Goal: Find specific page/section: Find specific page/section

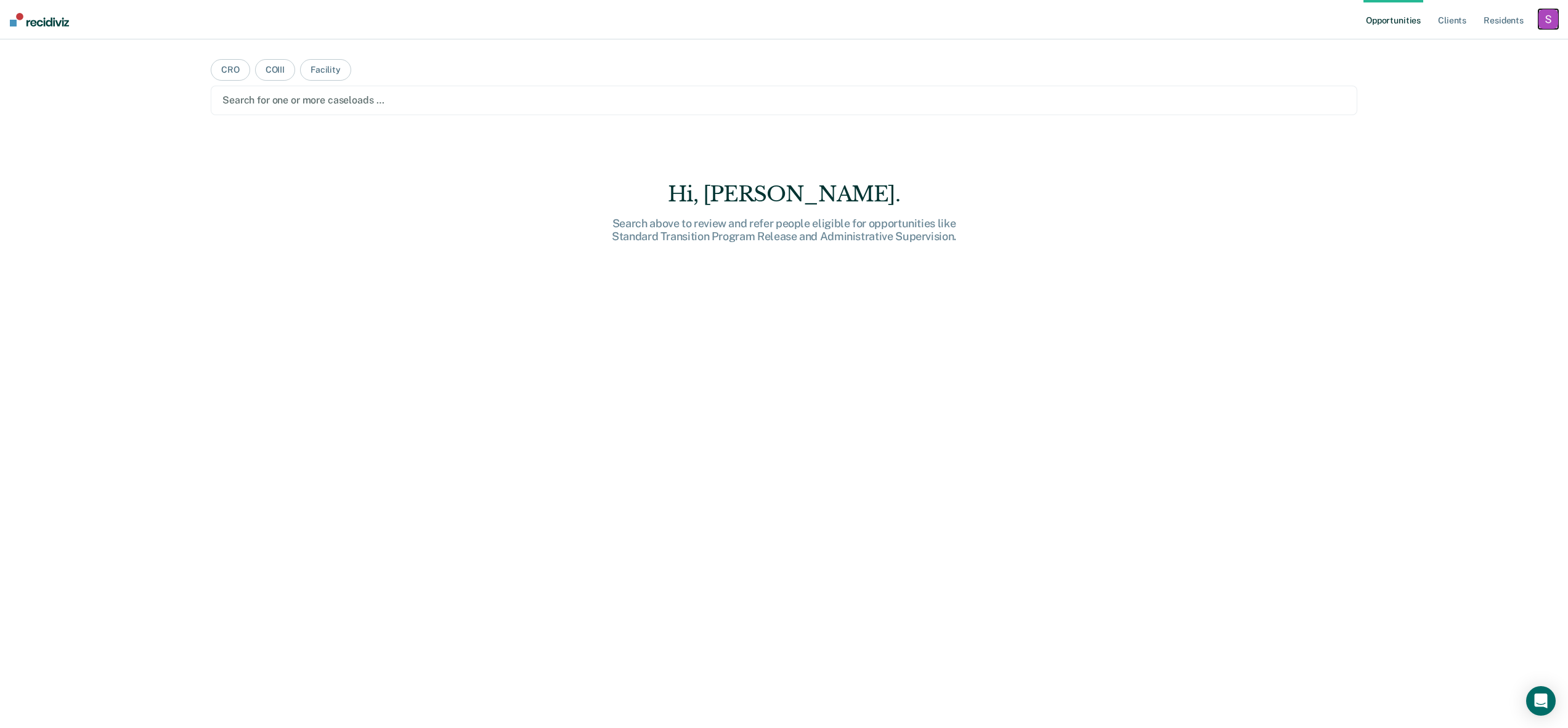
click at [1551, 17] on div "button" at bounding box center [1548, 19] width 20 height 20
click at [1459, 50] on link "Profile" at bounding box center [1499, 50] width 99 height 10
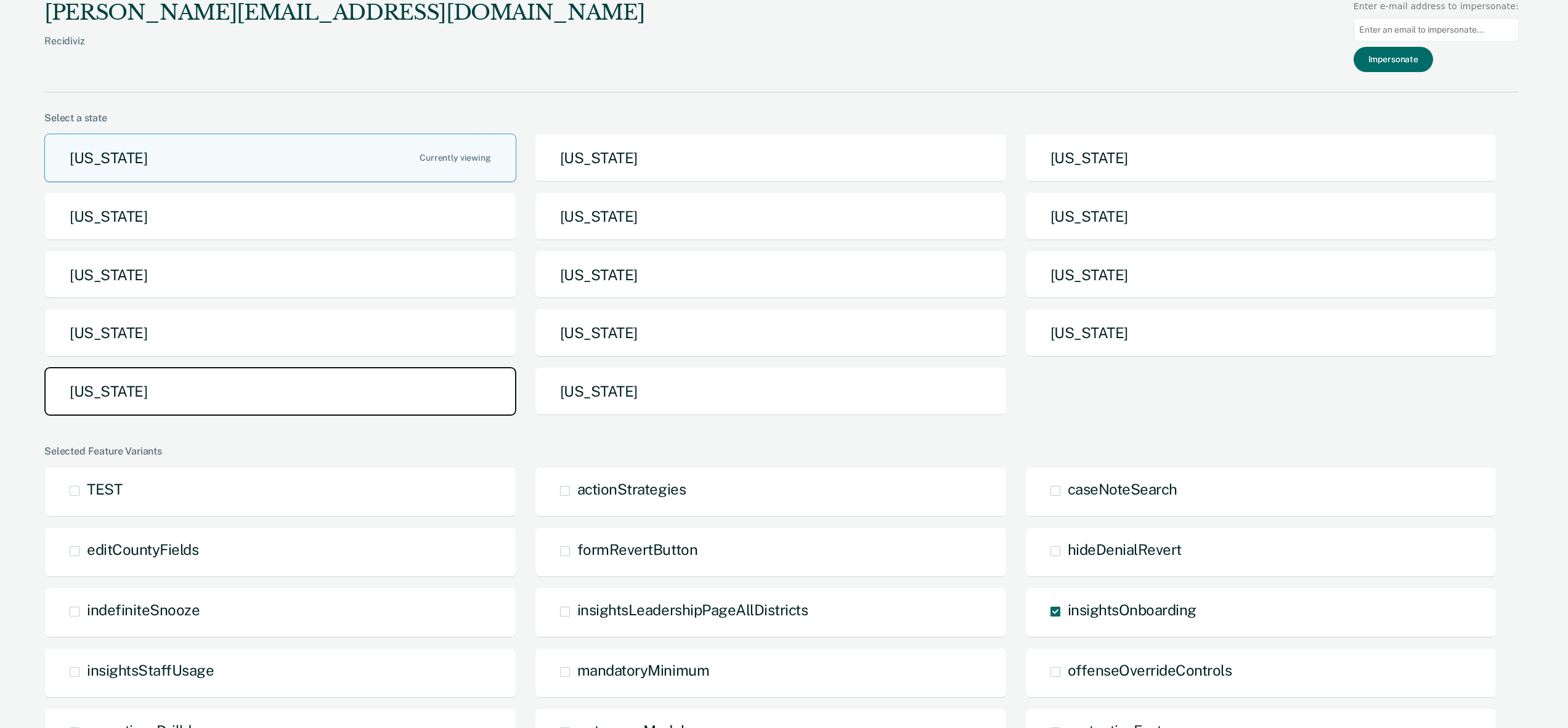
click at [130, 385] on button "[US_STATE]" at bounding box center [280, 391] width 472 height 49
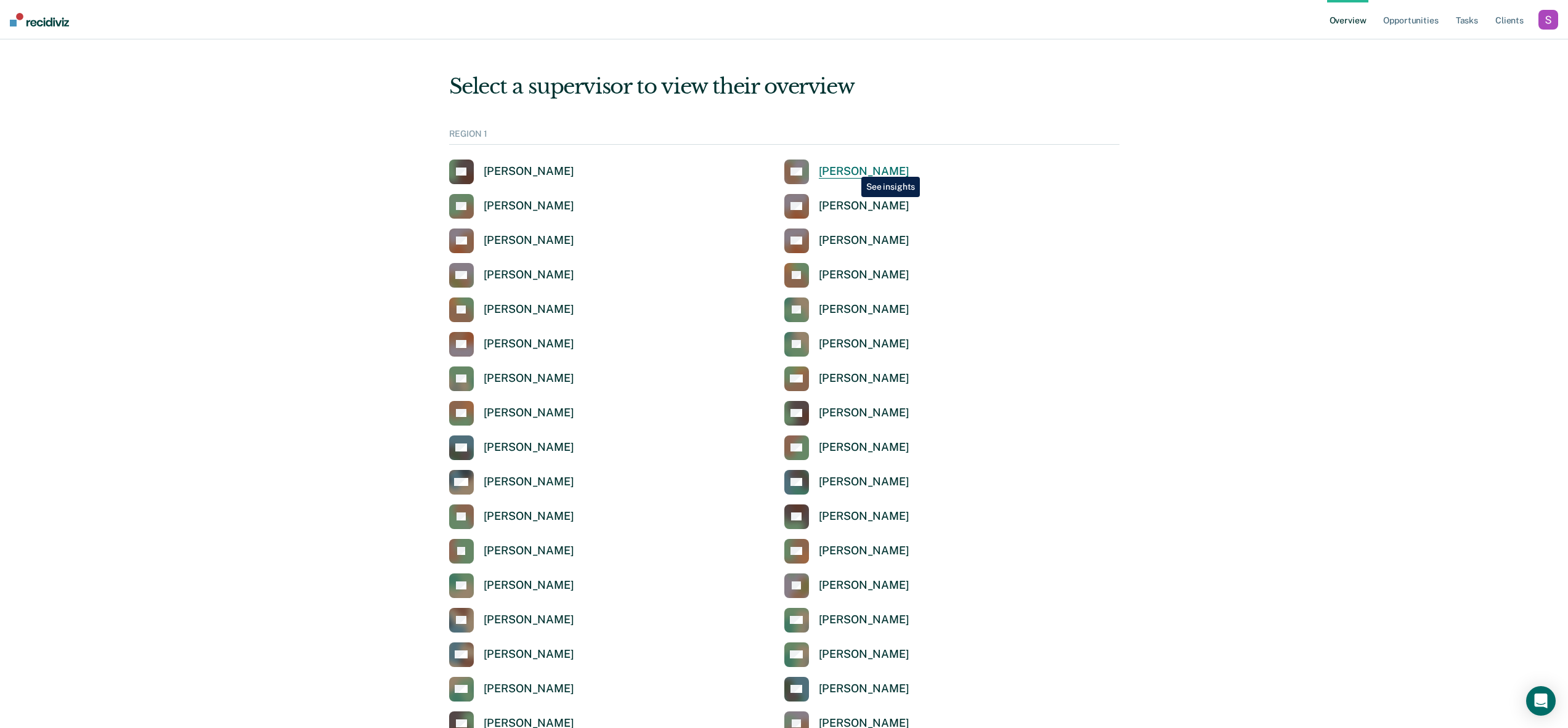
click at [852, 168] on div "[PERSON_NAME]" at bounding box center [863, 172] width 91 height 14
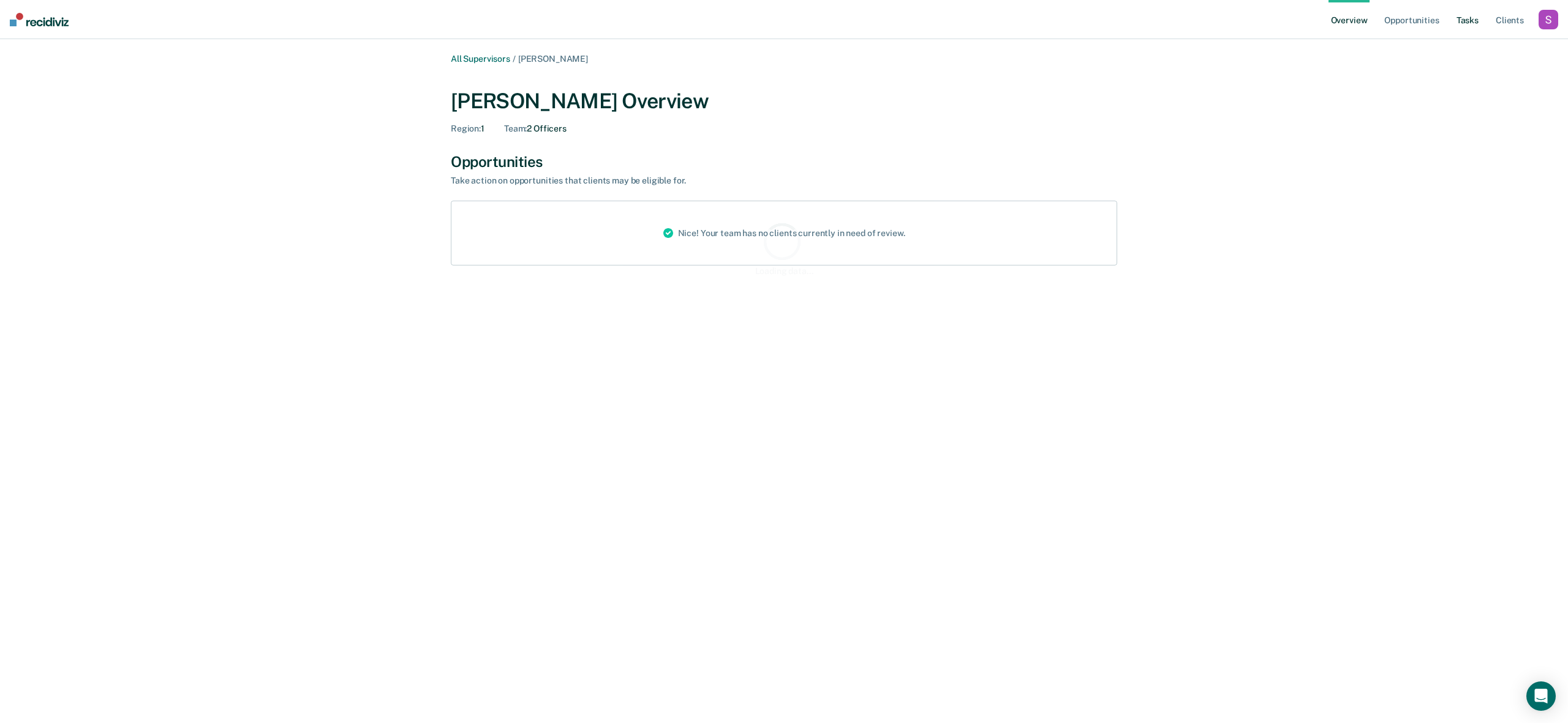
click at [1454, 14] on link "Tasks" at bounding box center [1468, 19] width 27 height 39
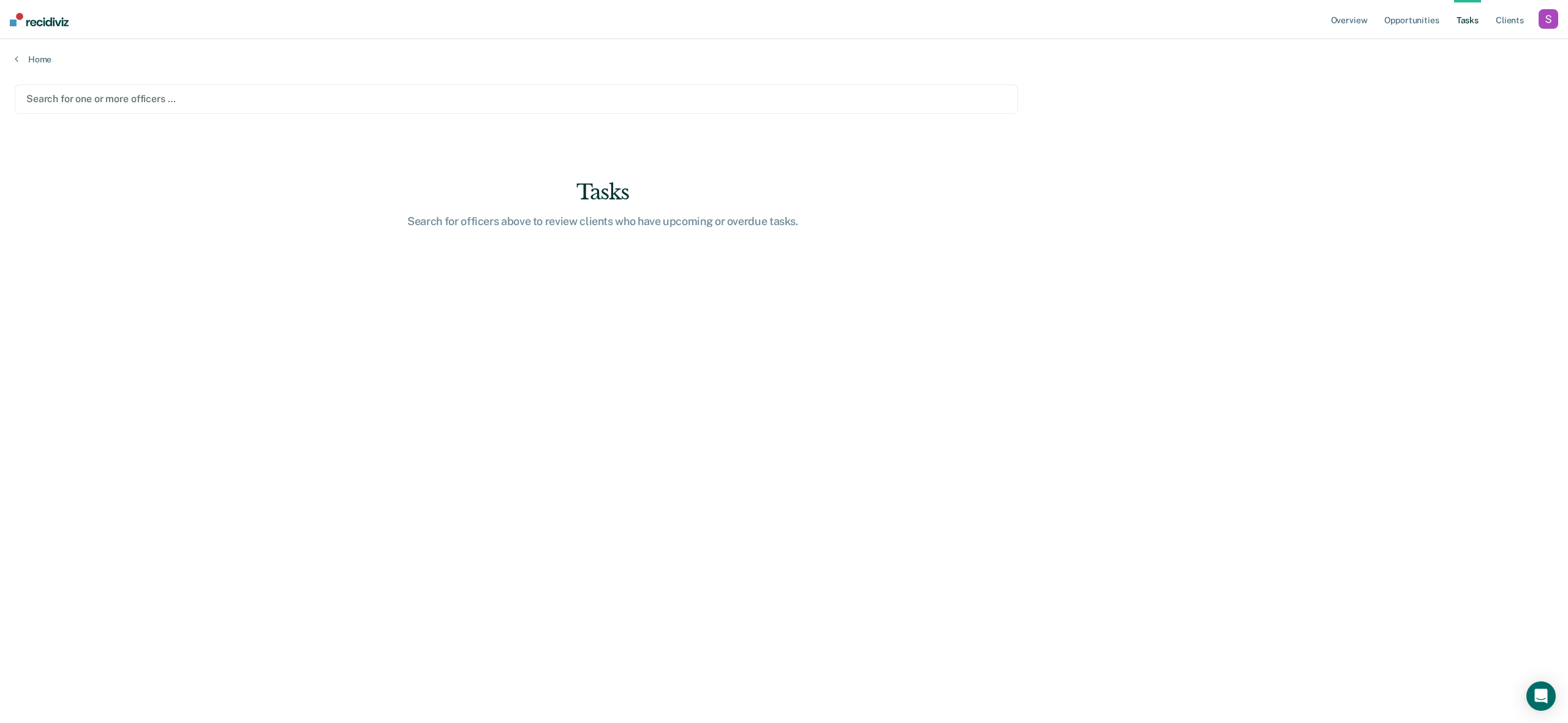
click at [401, 94] on div at bounding box center [516, 99] width 980 height 14
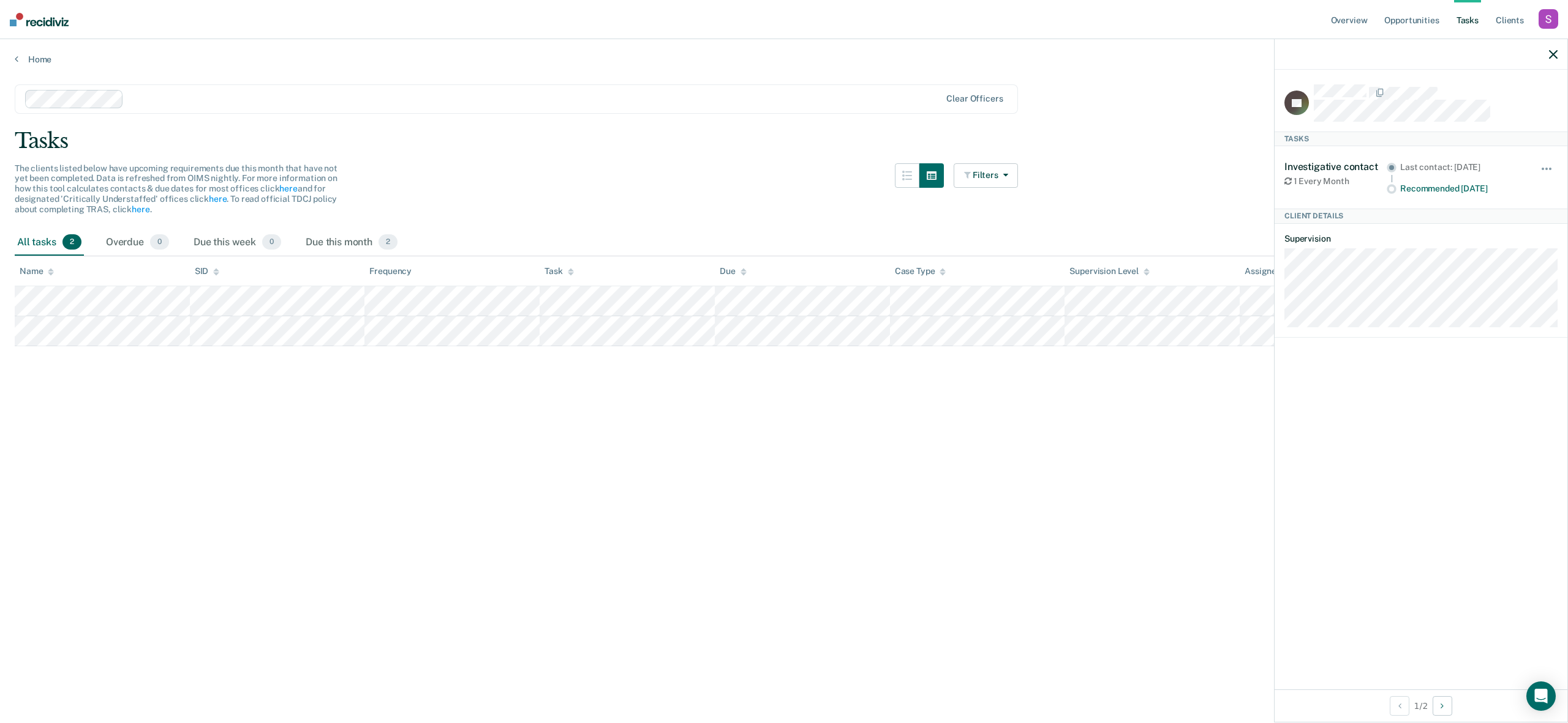
click at [300, 96] on div at bounding box center [534, 99] width 812 height 14
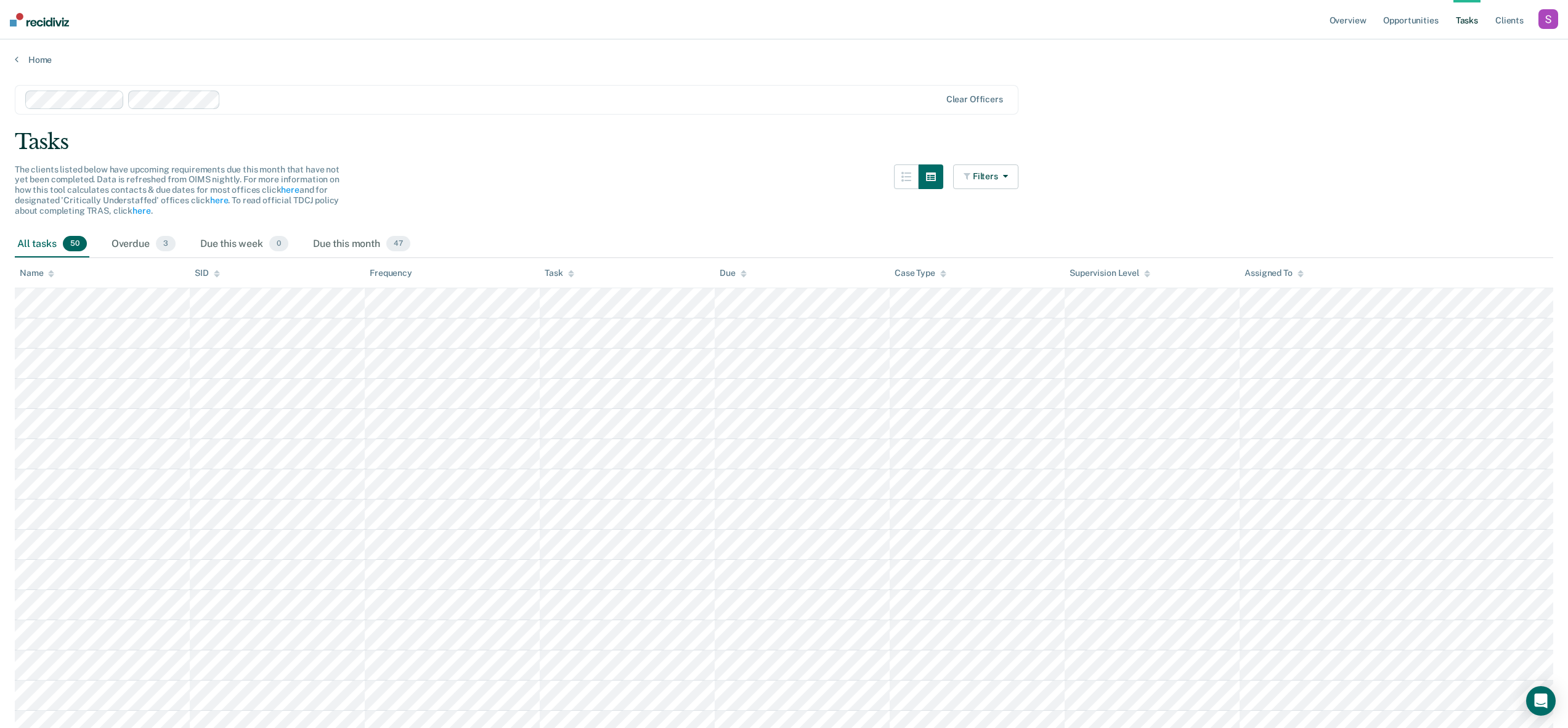
click at [531, 108] on div at bounding box center [483, 99] width 916 height 18
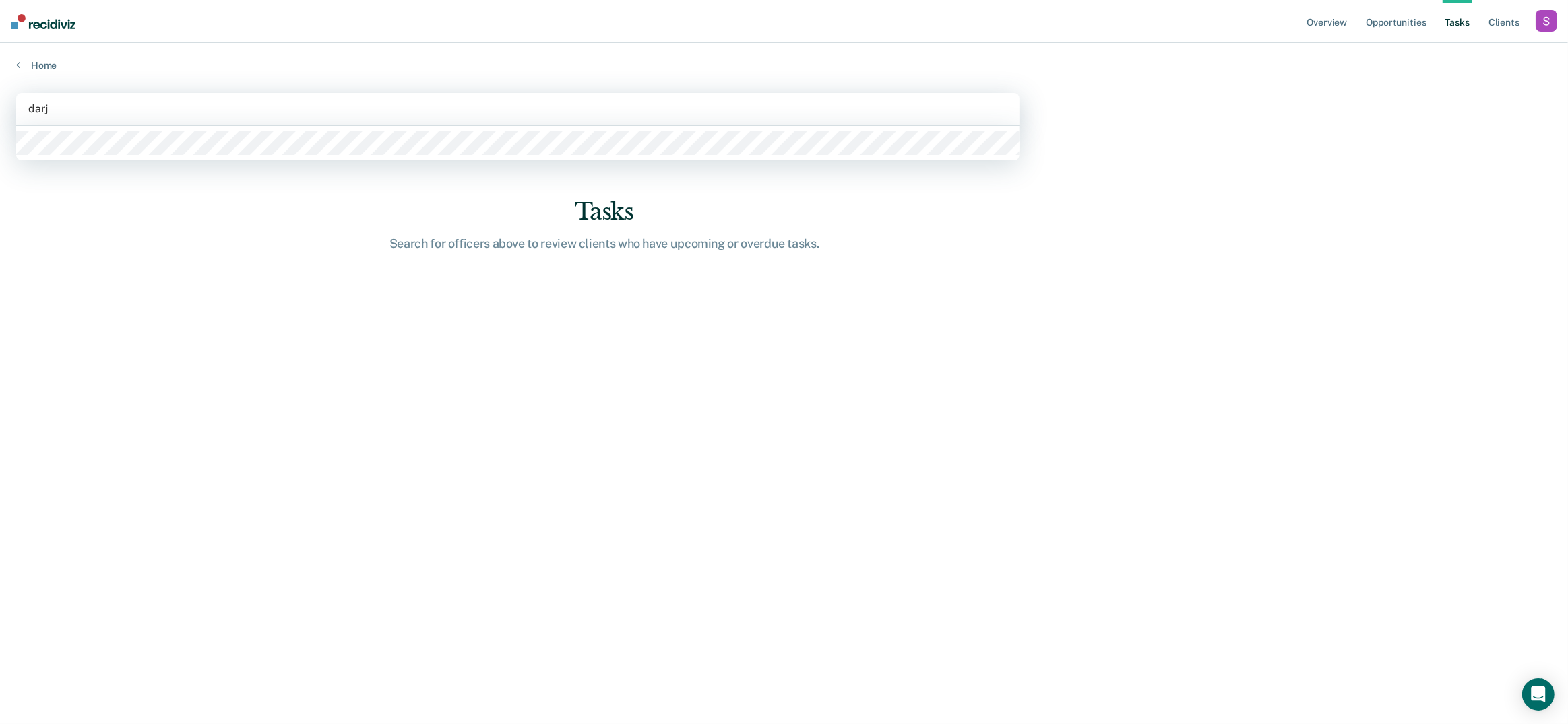
type input "darja"
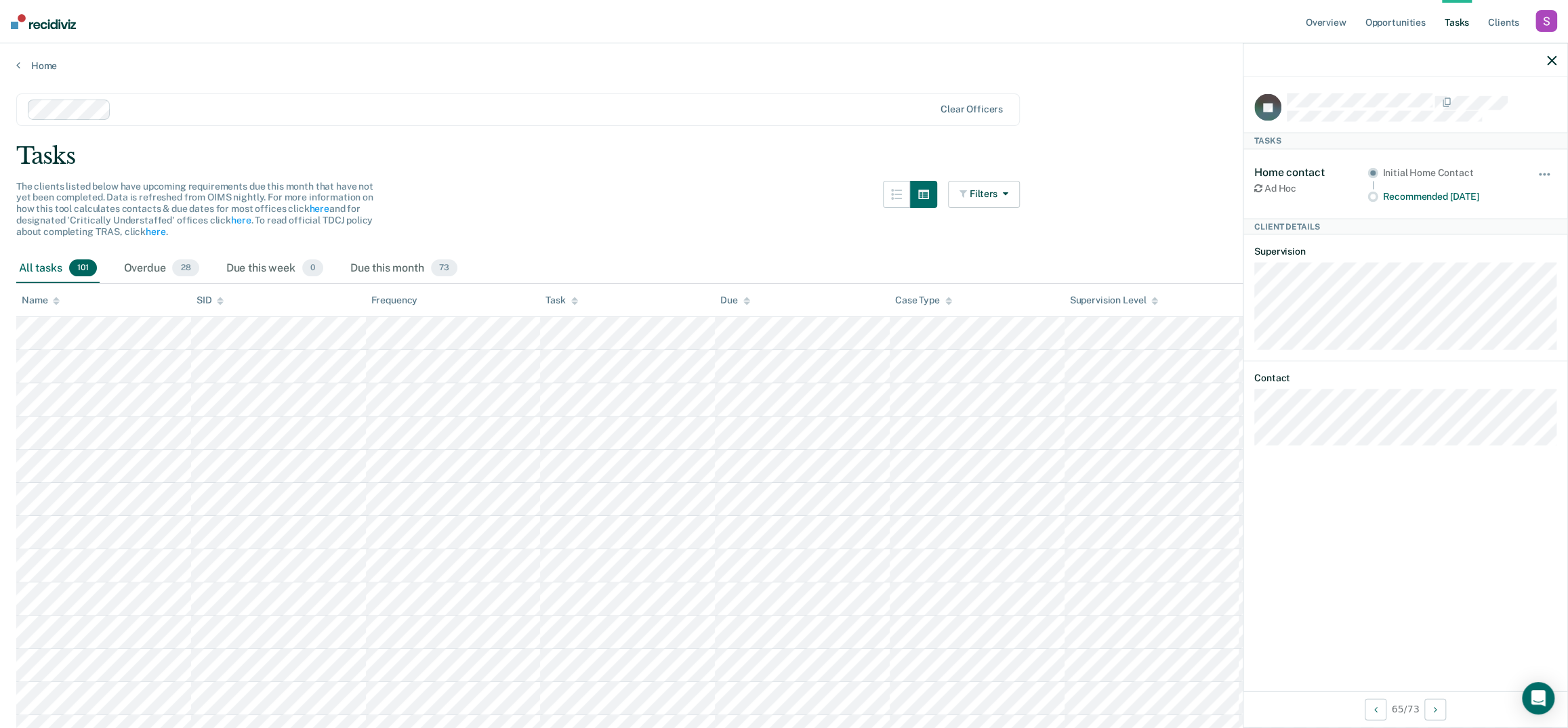
click at [1291, 187] on div "Ad Hoc" at bounding box center [1311, 189] width 113 height 11
drag, startPoint x: 1274, startPoint y: 186, endPoint x: 1266, endPoint y: 187, distance: 8.1
click at [1266, 187] on div "Ad Hoc" at bounding box center [1311, 189] width 113 height 11
copy div "Ad Hoc"
